Goal: Task Accomplishment & Management: Use online tool/utility

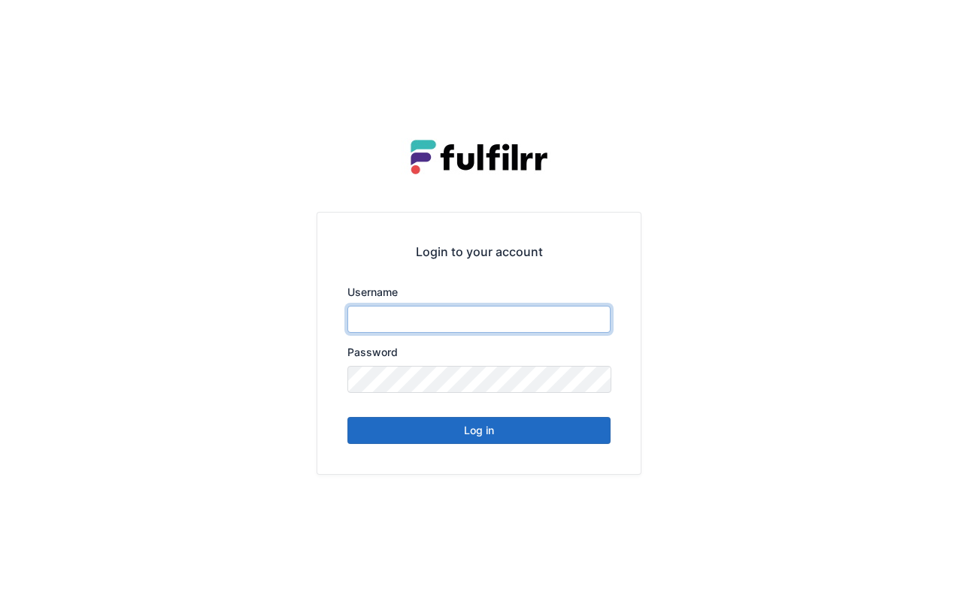
type input "******"
click at [526, 436] on button "Log in" at bounding box center [478, 430] width 263 height 27
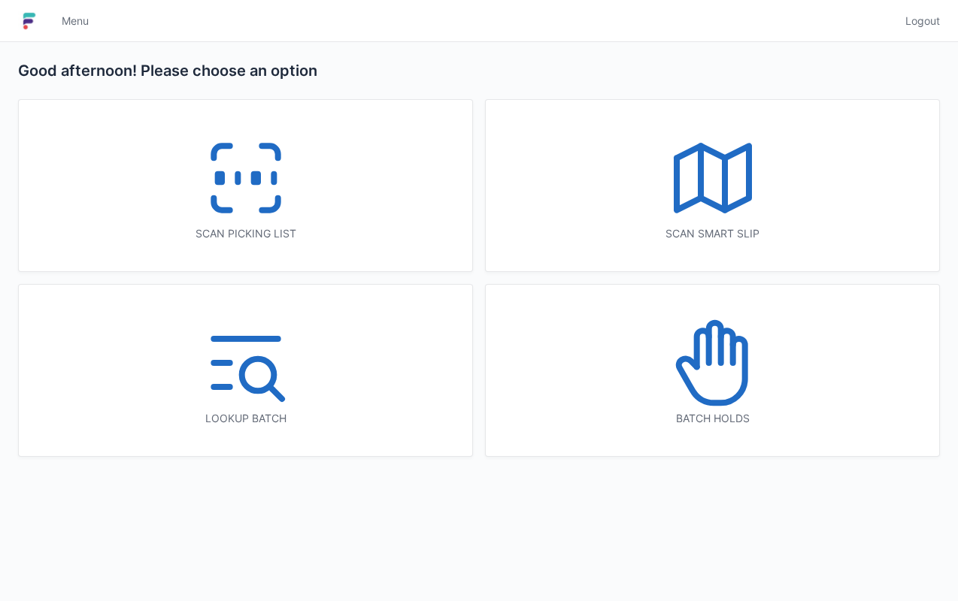
click at [331, 192] on div "Scan picking list" at bounding box center [245, 185] width 453 height 171
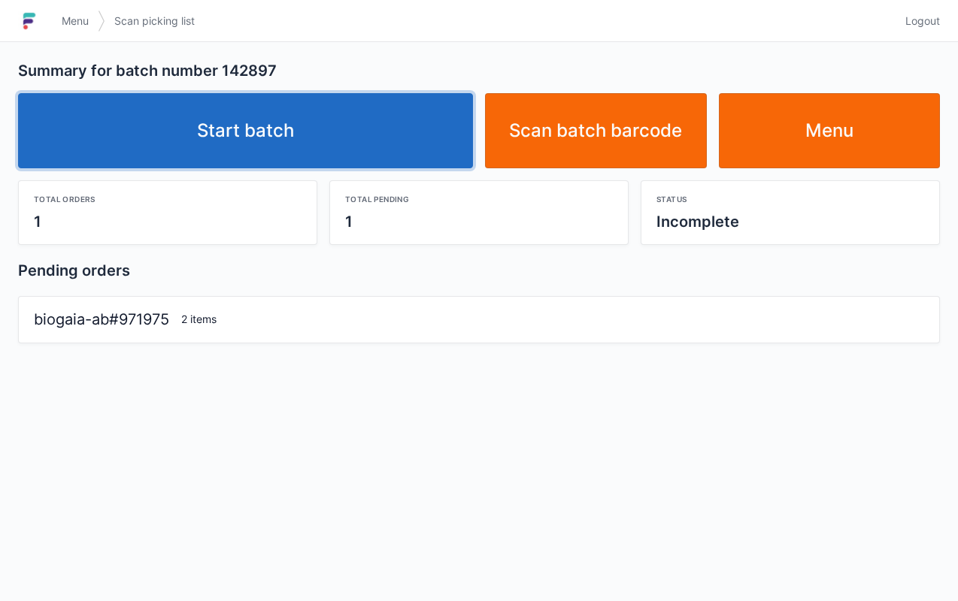
click at [277, 125] on link "Start batch" at bounding box center [245, 130] width 455 height 75
